Goal: Task Accomplishment & Management: Use online tool/utility

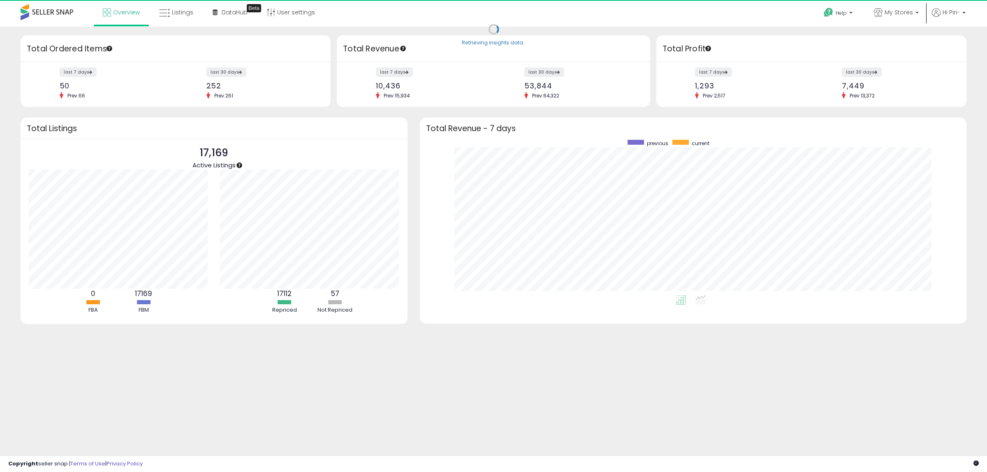
scroll to position [155, 530]
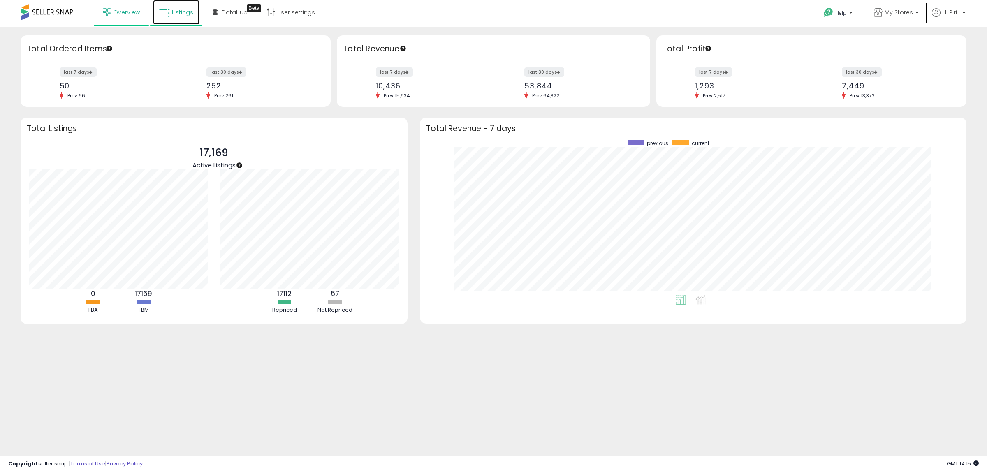
click at [180, 12] on span "Listings" at bounding box center [182, 12] width 21 height 8
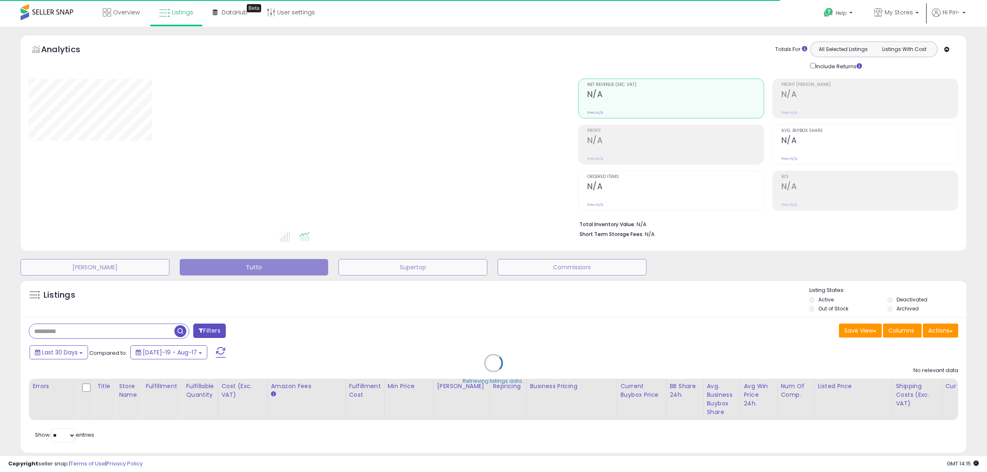
click at [935, 334] on div "Retrieving listings data.." at bounding box center [493, 368] width 958 height 187
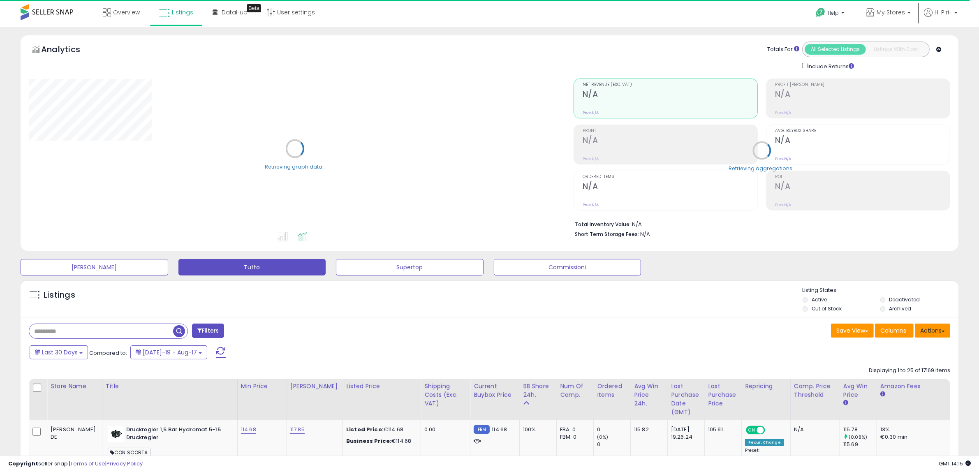
click at [935, 332] on button "Actions" at bounding box center [932, 331] width 35 height 14
click at [875, 351] on link "Import" at bounding box center [899, 348] width 90 height 13
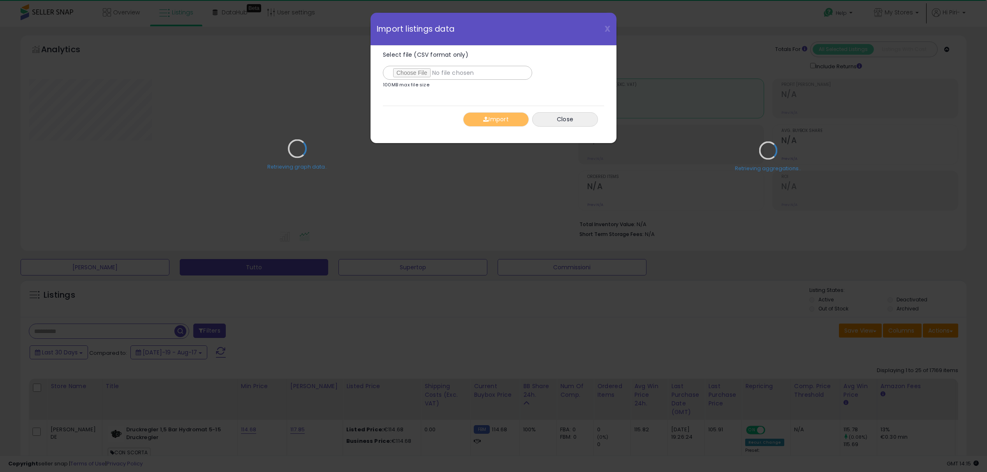
click at [401, 74] on div "Retrieving graph data.." at bounding box center [297, 154] width 549 height 169
click at [396, 71] on div "Retrieving graph data.." at bounding box center [297, 154] width 549 height 169
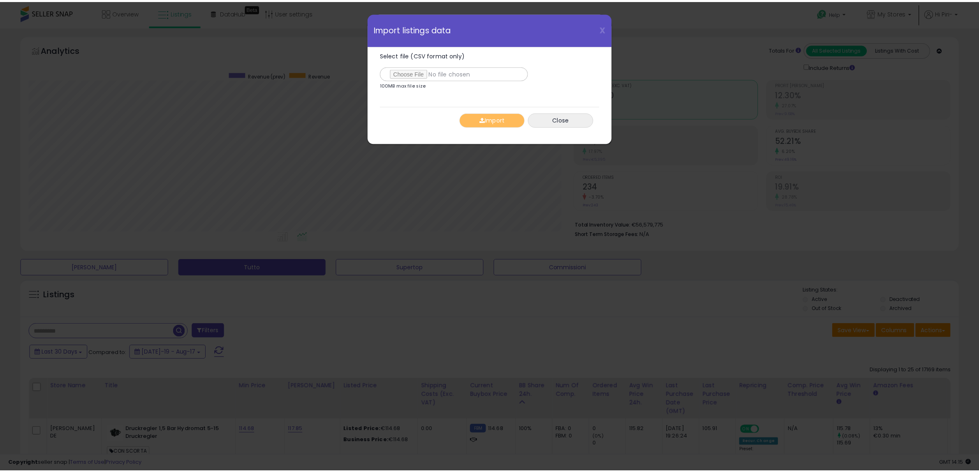
scroll to position [169, 549]
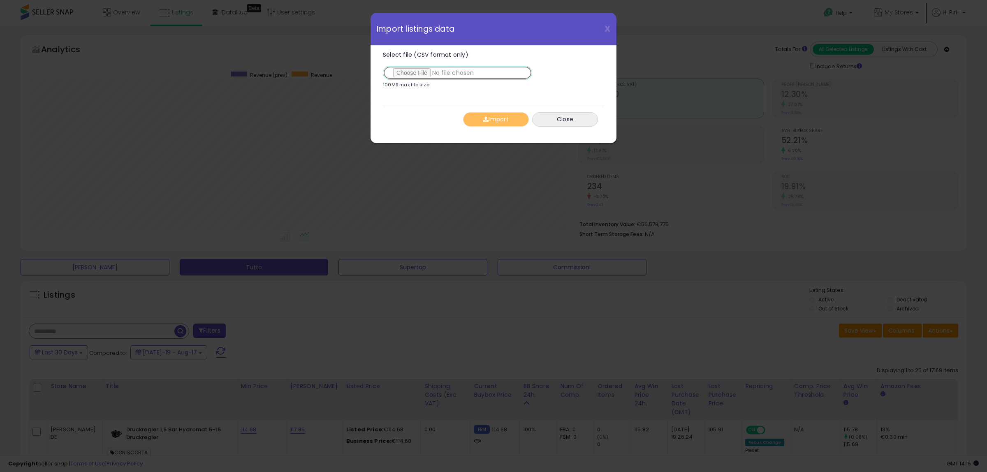
click at [407, 69] on input "Select file (CSV format only)" at bounding box center [457, 73] width 149 height 14
type input "**********"
click at [493, 116] on button "Import" at bounding box center [496, 119] width 66 height 14
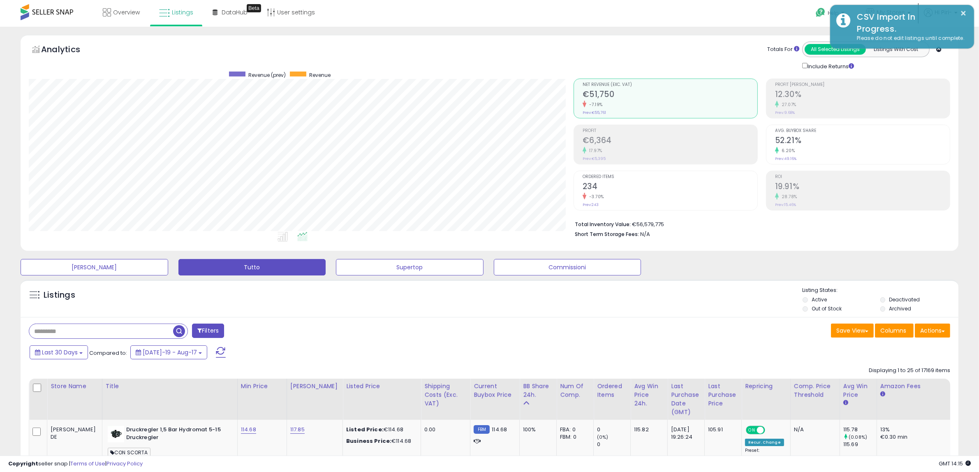
scroll to position [411010, 410634]
